Goal: Task Accomplishment & Management: Use online tool/utility

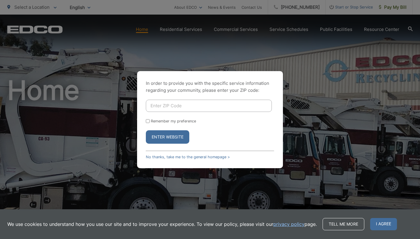
click at [181, 106] on input "Enter ZIP Code" at bounding box center [209, 106] width 126 height 12
type input "8"
type input "92024"
click at [147, 121] on input "Remember my preference" at bounding box center [148, 121] width 4 height 4
checkbox input "true"
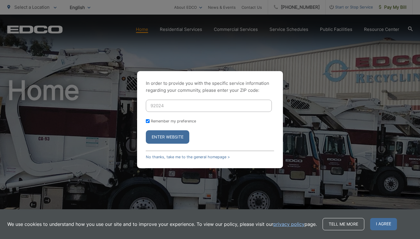
click at [166, 137] on button "Enter Website" at bounding box center [167, 136] width 43 height 13
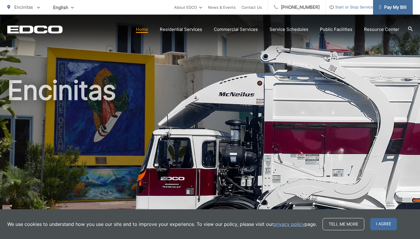
click at [395, 7] on span "Pay My Bill" at bounding box center [393, 7] width 28 height 7
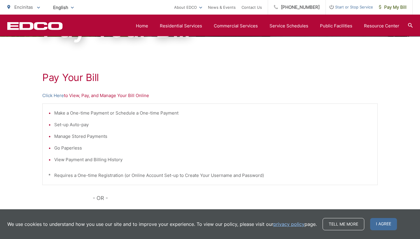
scroll to position [79, 0]
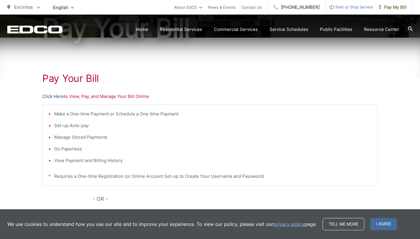
click at [54, 98] on link "Click Here" at bounding box center [53, 96] width 22 height 7
